Goal: Information Seeking & Learning: Learn about a topic

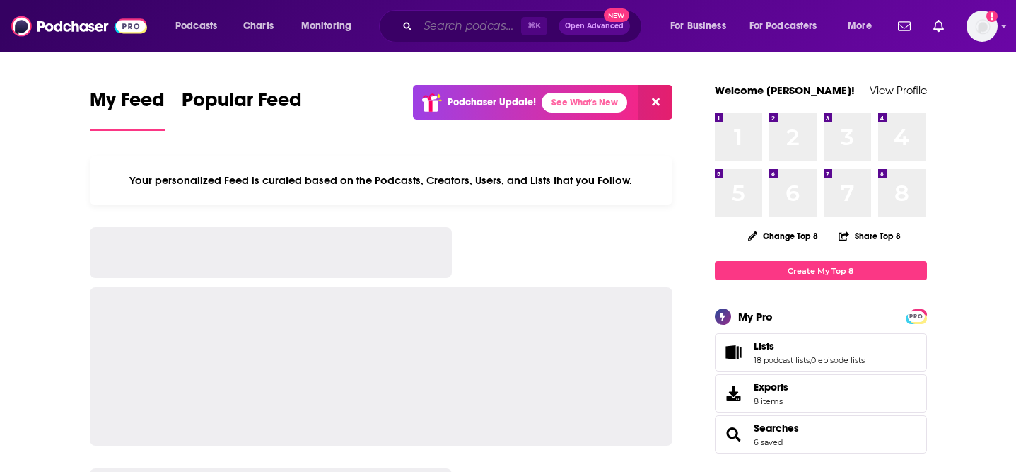
click at [477, 25] on input "Search podcasts, credits, & more..." at bounding box center [469, 26] width 103 height 23
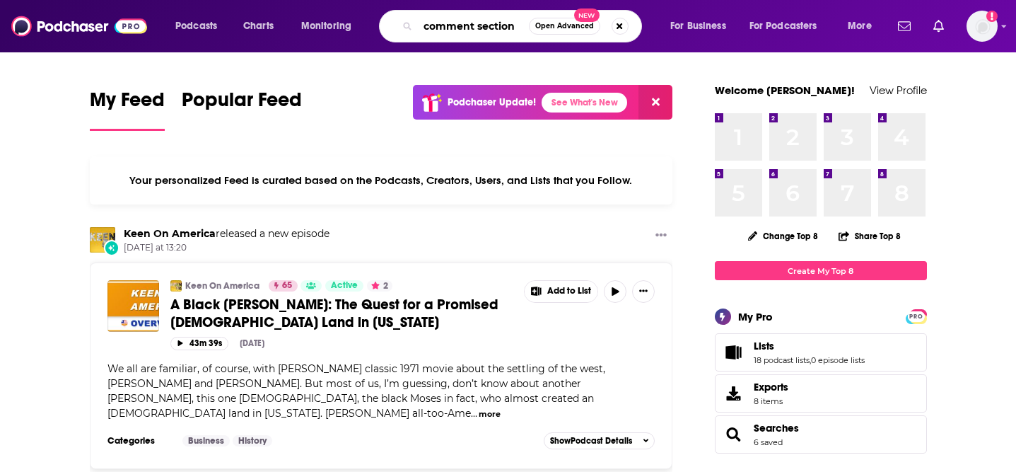
type input "comment section"
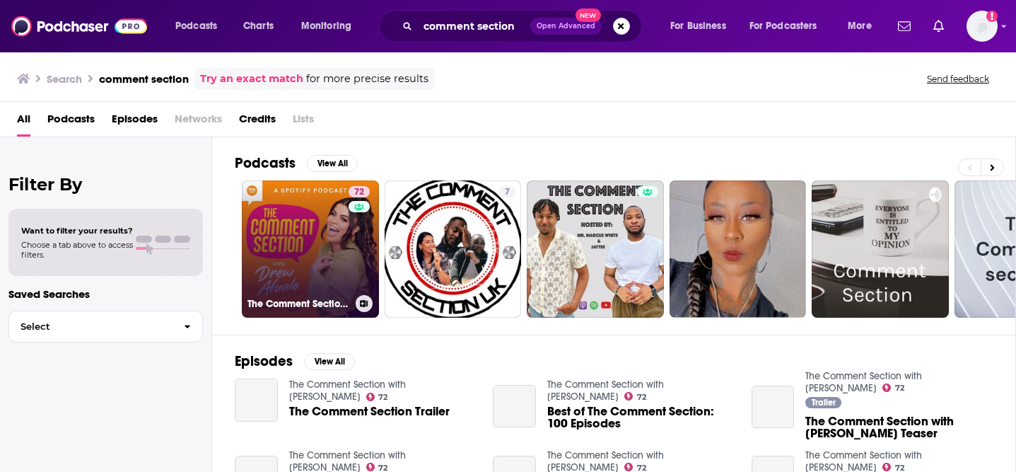
click at [322, 233] on link "72 The Comment Section with [PERSON_NAME]" at bounding box center [310, 248] width 137 height 137
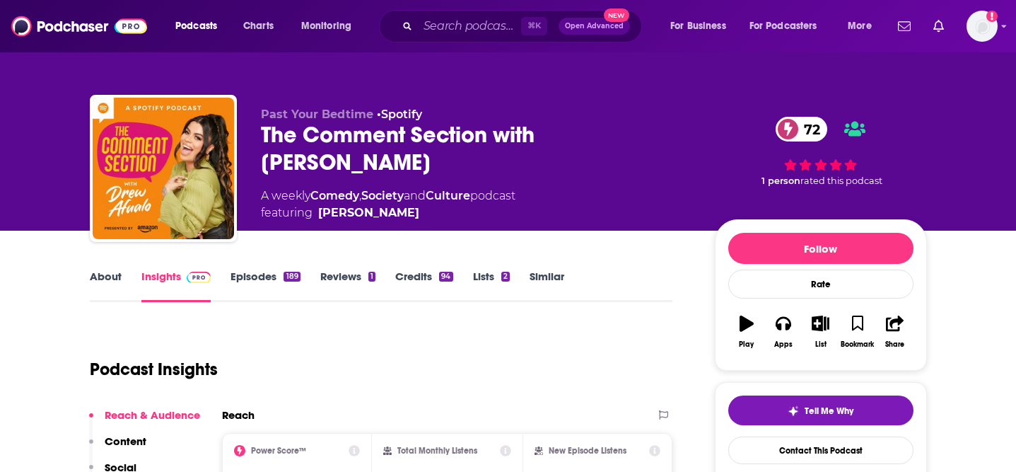
click at [103, 279] on link "About" at bounding box center [106, 285] width 32 height 33
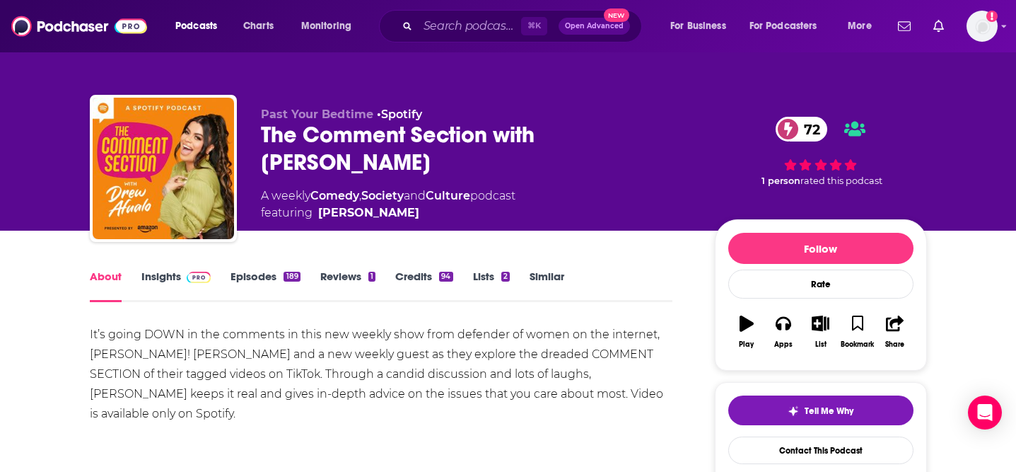
click at [489, 136] on div "The Comment Section with [PERSON_NAME] 72" at bounding box center [476, 148] width 431 height 55
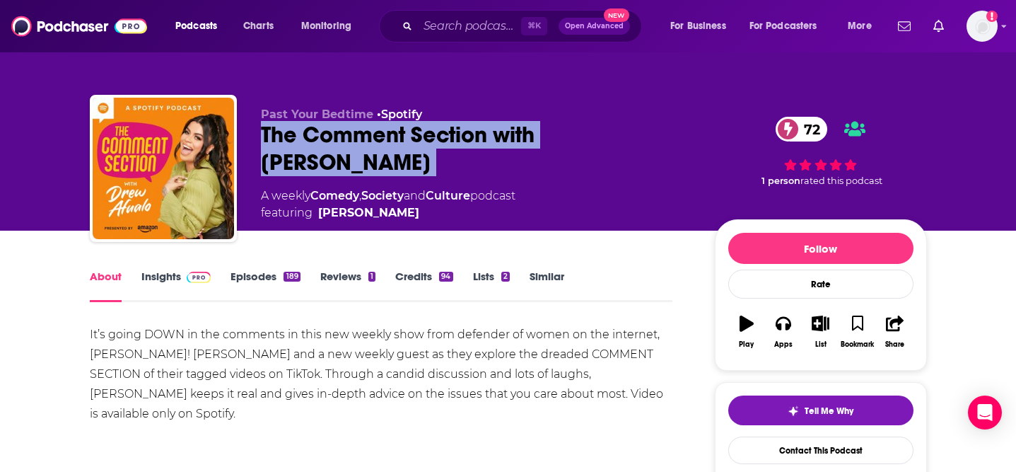
click at [489, 136] on div "The Comment Section with [PERSON_NAME] 72" at bounding box center [476, 148] width 431 height 55
copy div "The Comment Section with [PERSON_NAME] 72"
